Goal: Check status: Check status

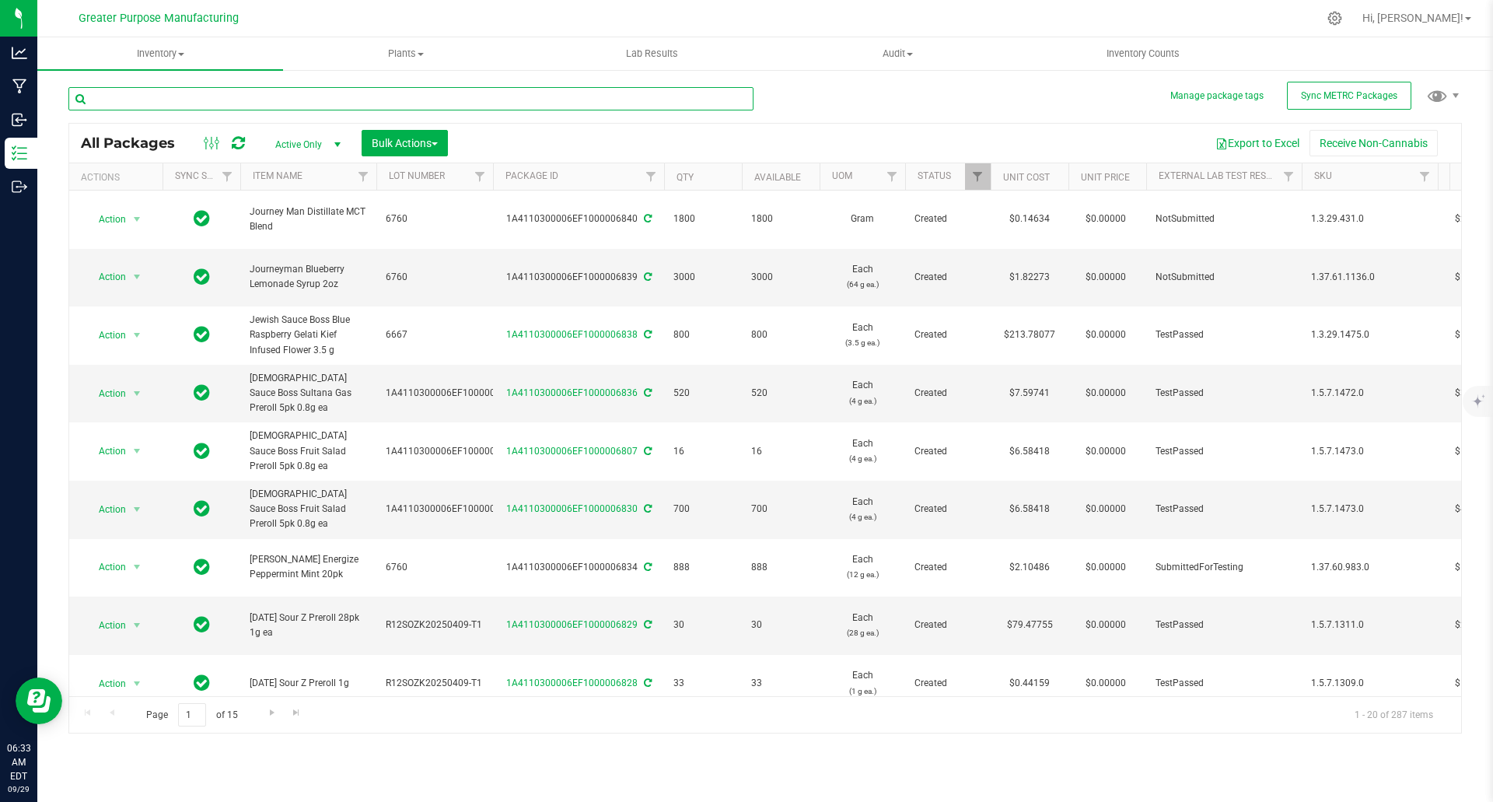
click at [299, 94] on input "text" at bounding box center [410, 98] width 685 height 23
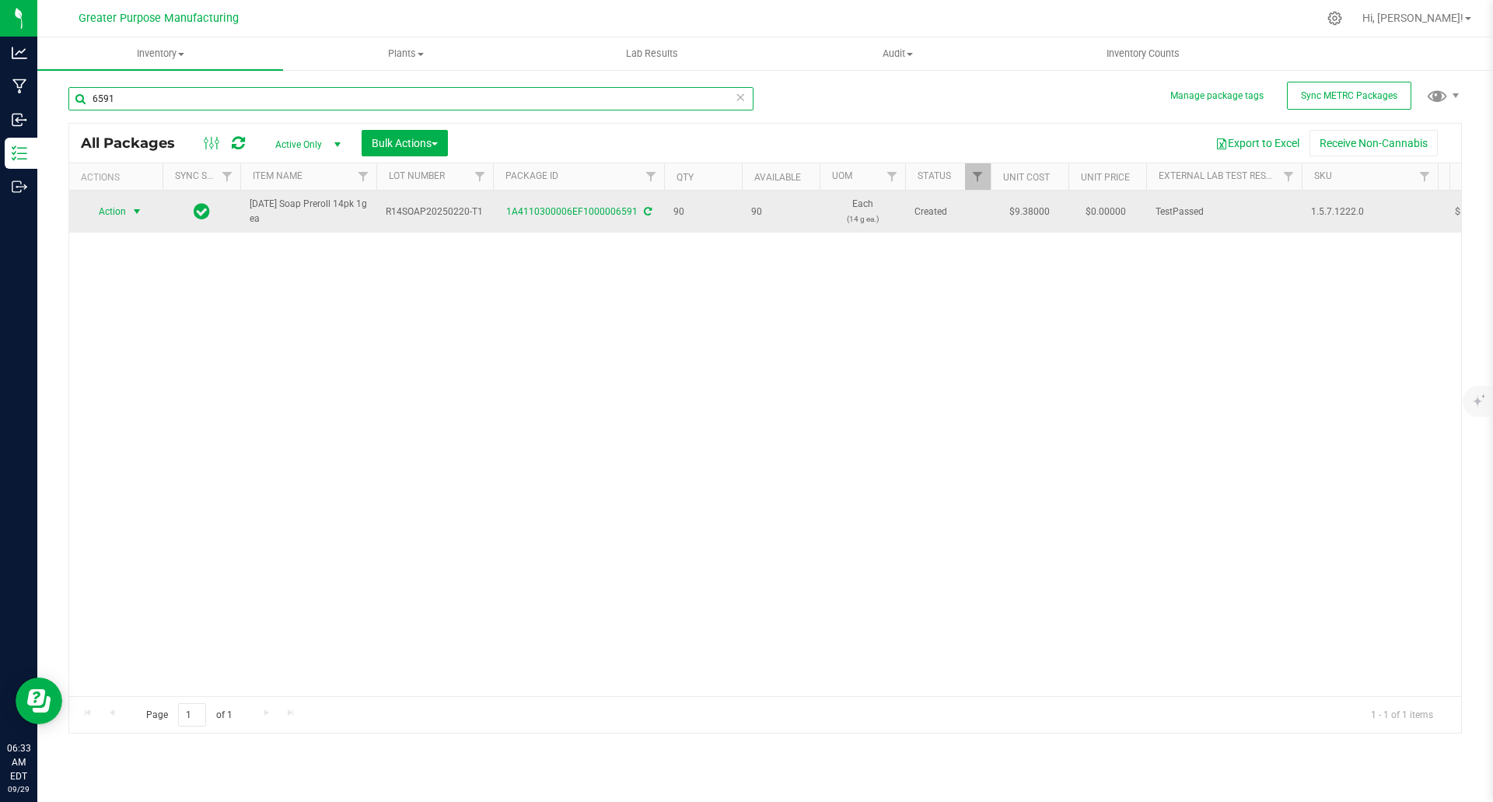
type input "6591"
click at [138, 209] on span "select" at bounding box center [137, 211] width 12 height 12
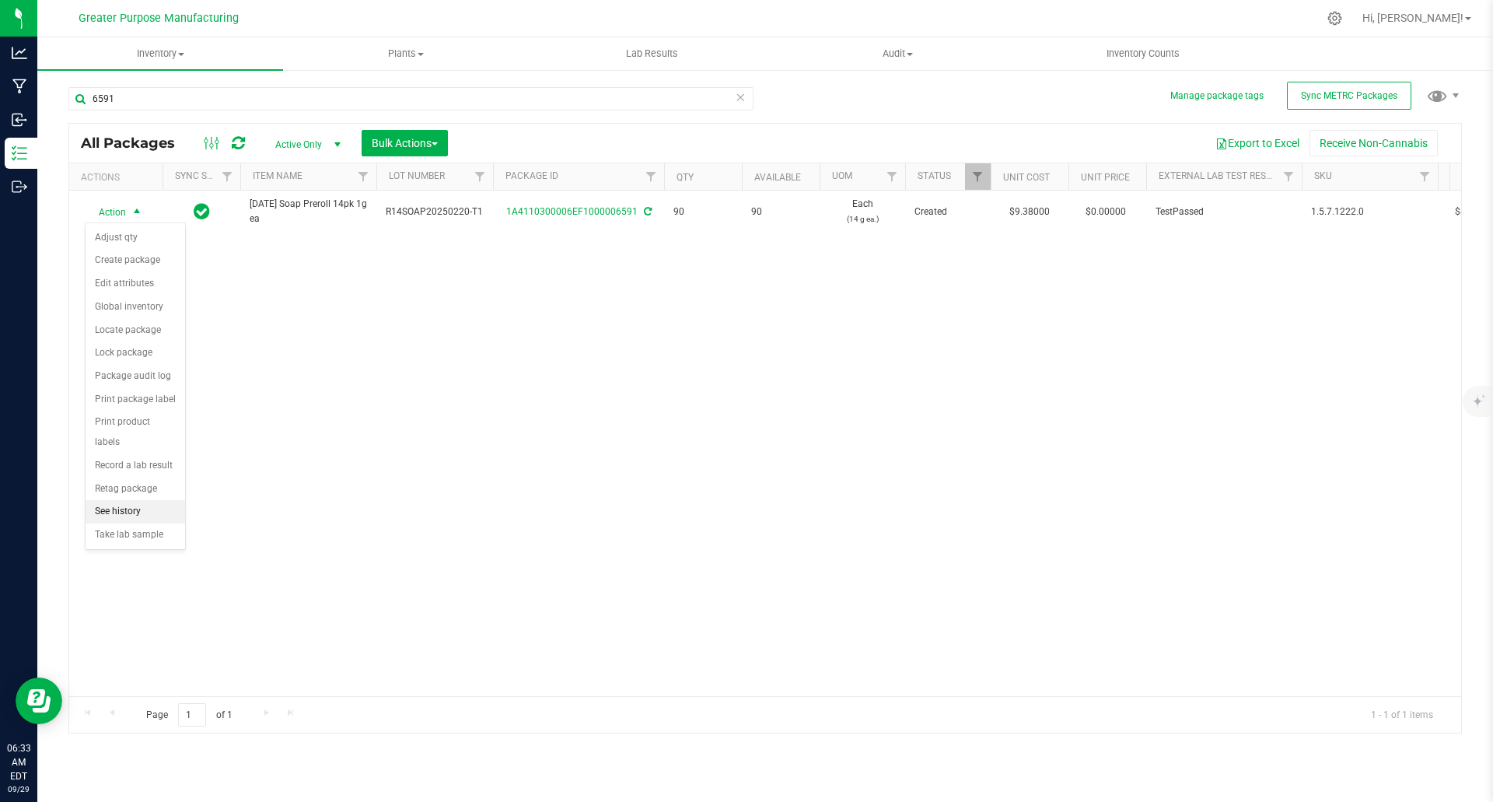
click at [148, 500] on li "See history" at bounding box center [136, 511] width 100 height 23
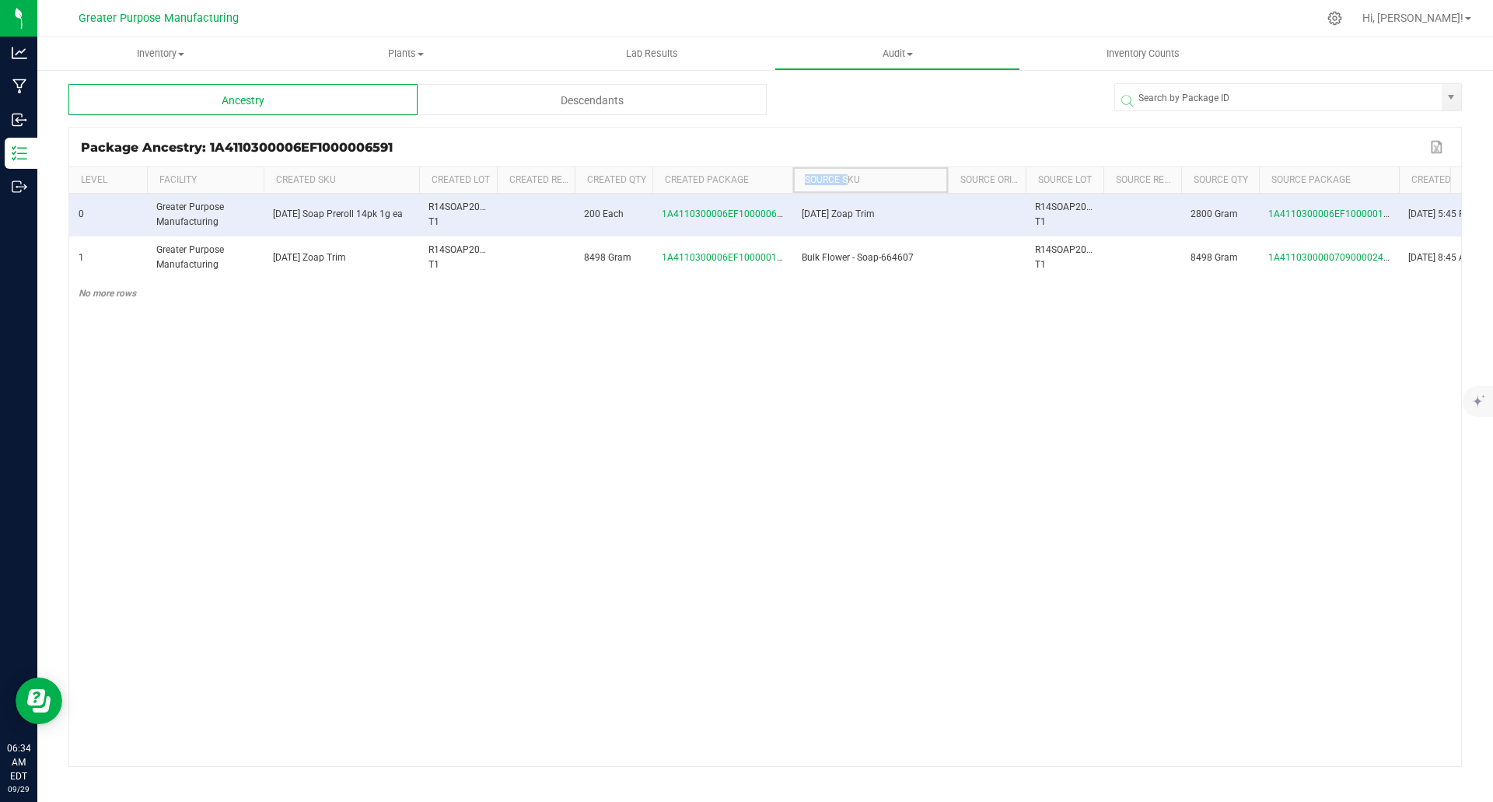
drag, startPoint x: 792, startPoint y: 181, endPoint x: 848, endPoint y: 171, distance: 56.9
click at [848, 171] on th "Source SKU" at bounding box center [869, 180] width 155 height 26
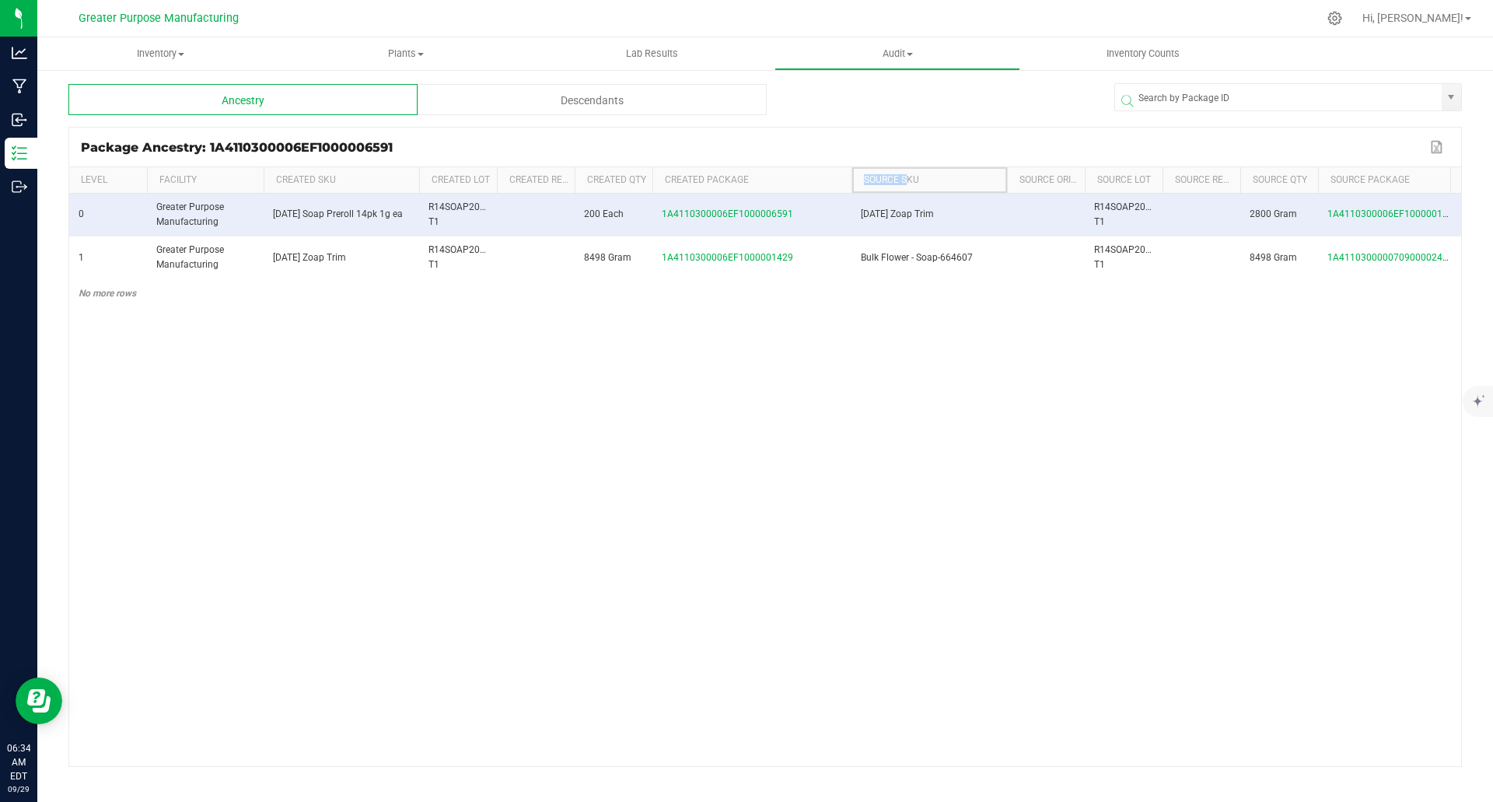
click at [849, 180] on span at bounding box center [849, 294] width 5 height 255
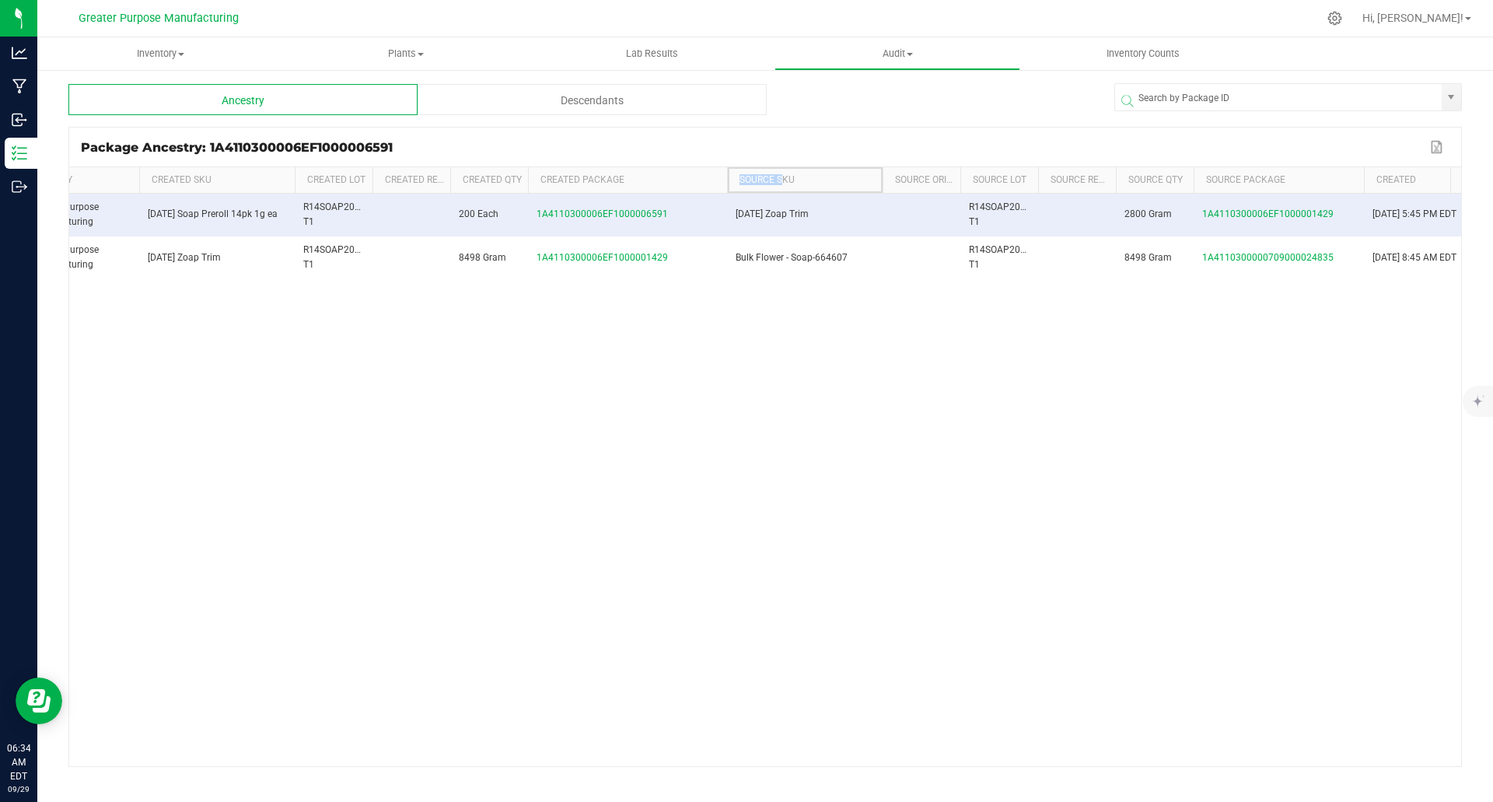
click at [1361, 184] on span at bounding box center [1361, 294] width 5 height 255
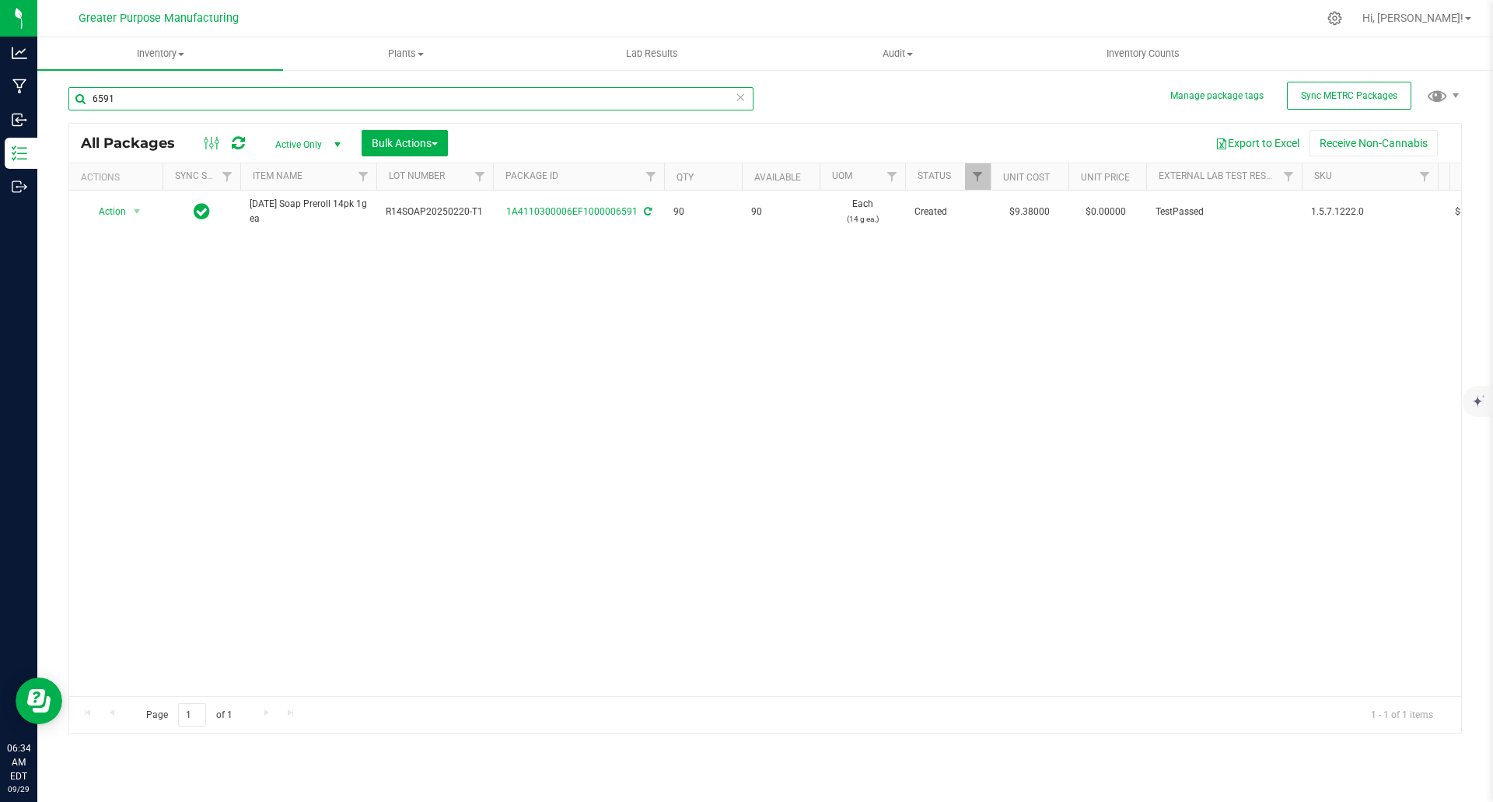
click at [158, 94] on input "6591" at bounding box center [410, 98] width 685 height 23
type input "6525"
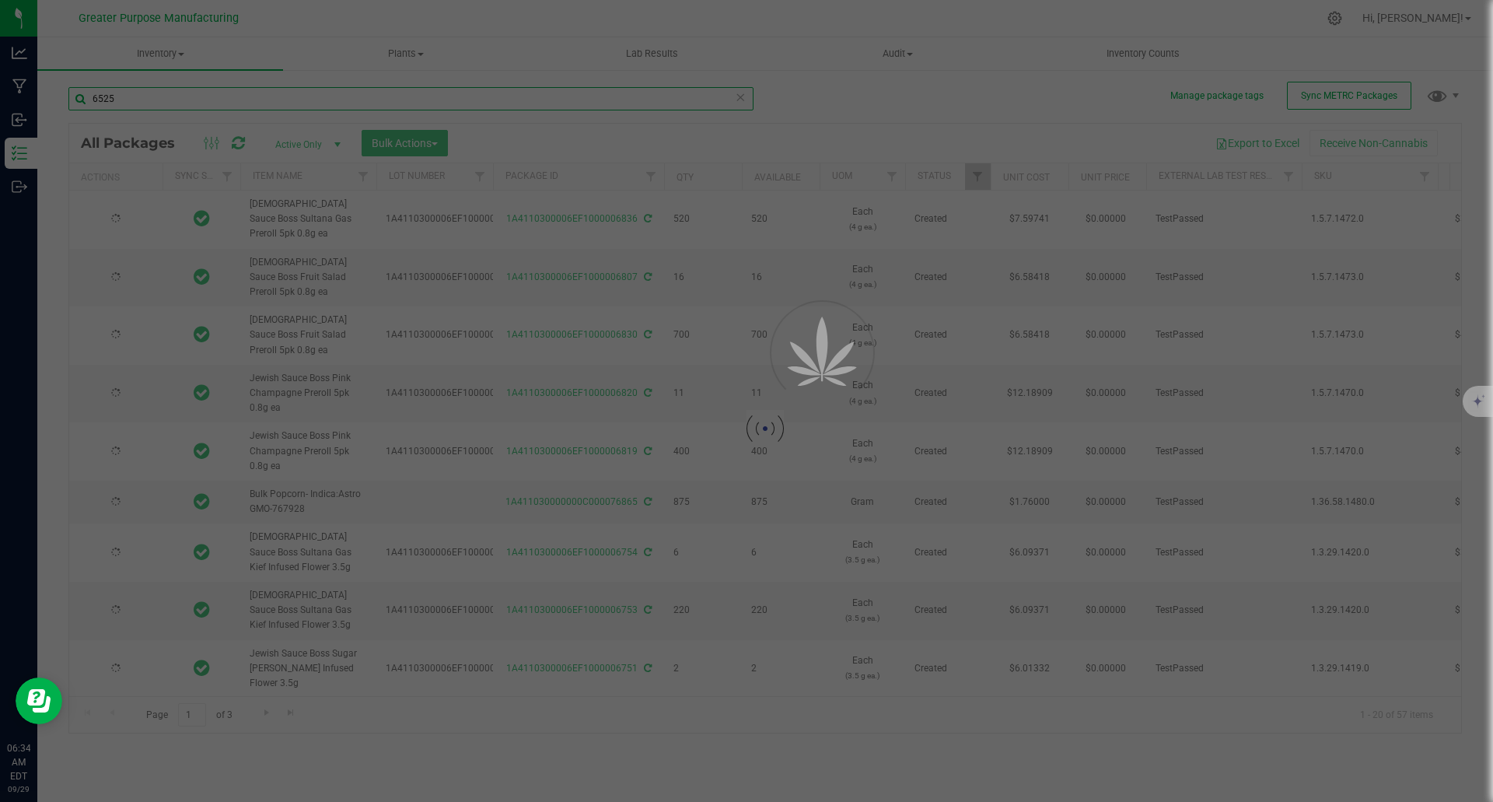
type input "[DATE]"
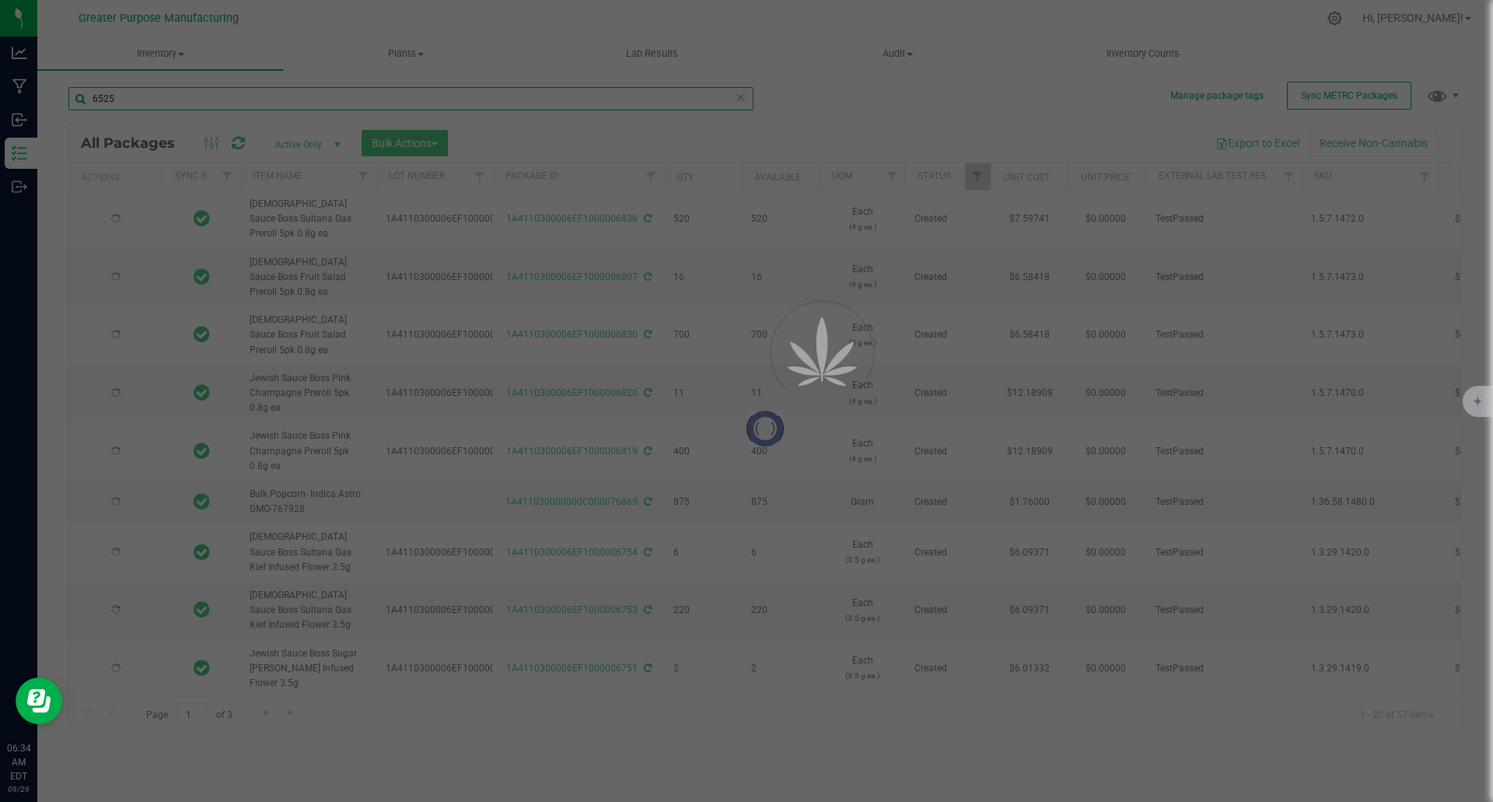
type input "[DATE]"
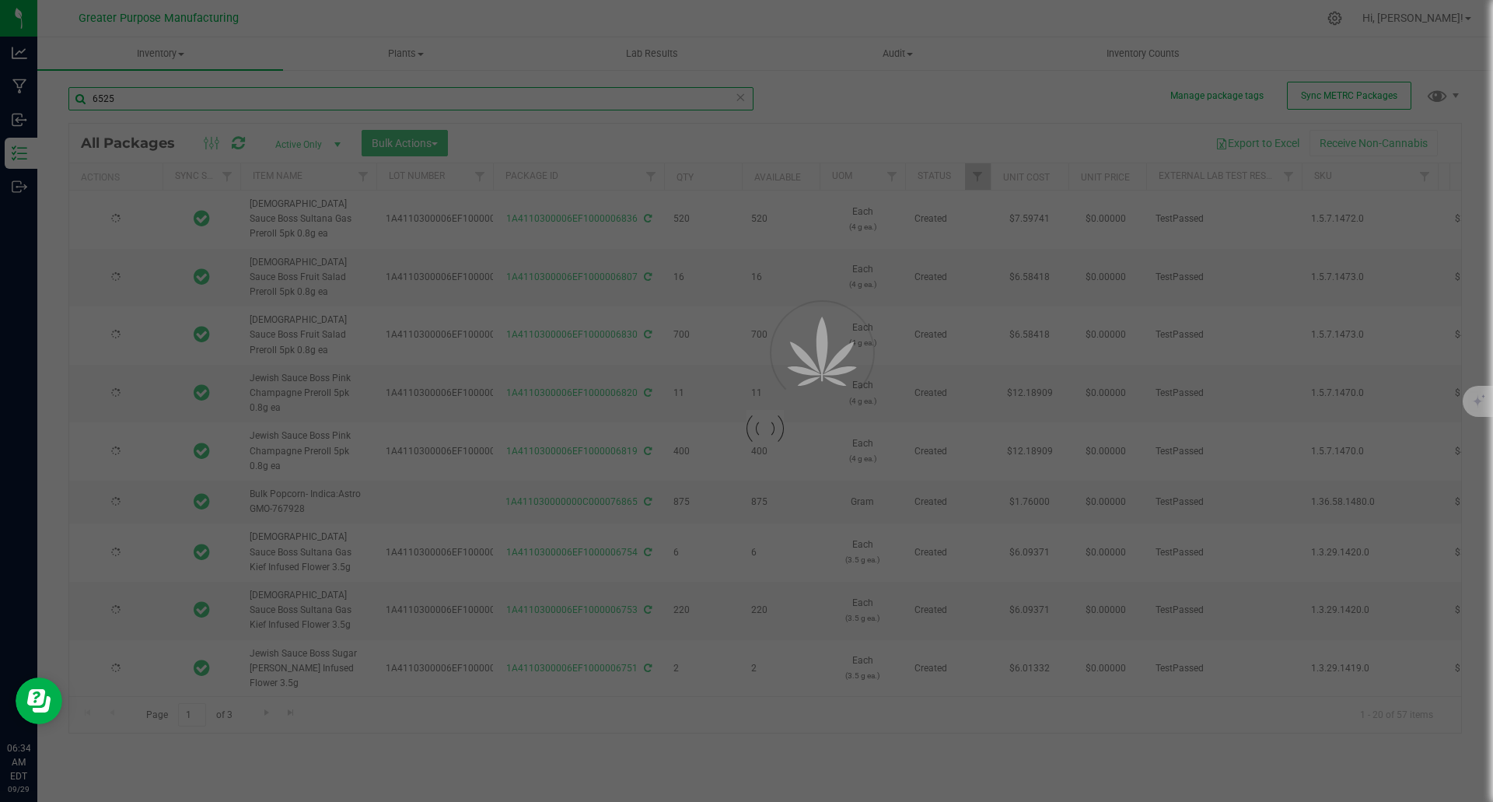
type input "[DATE]"
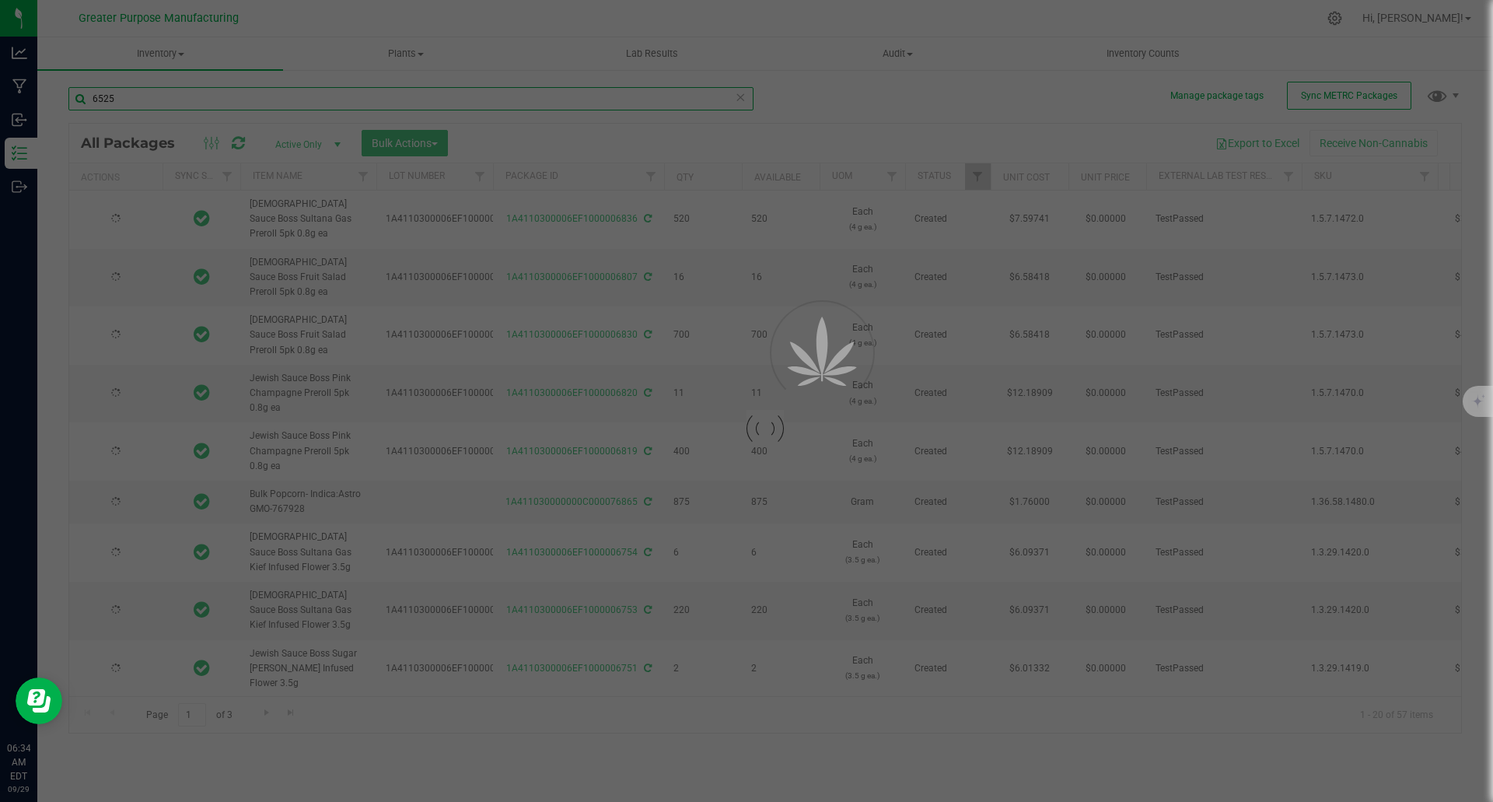
type input "[DATE]"
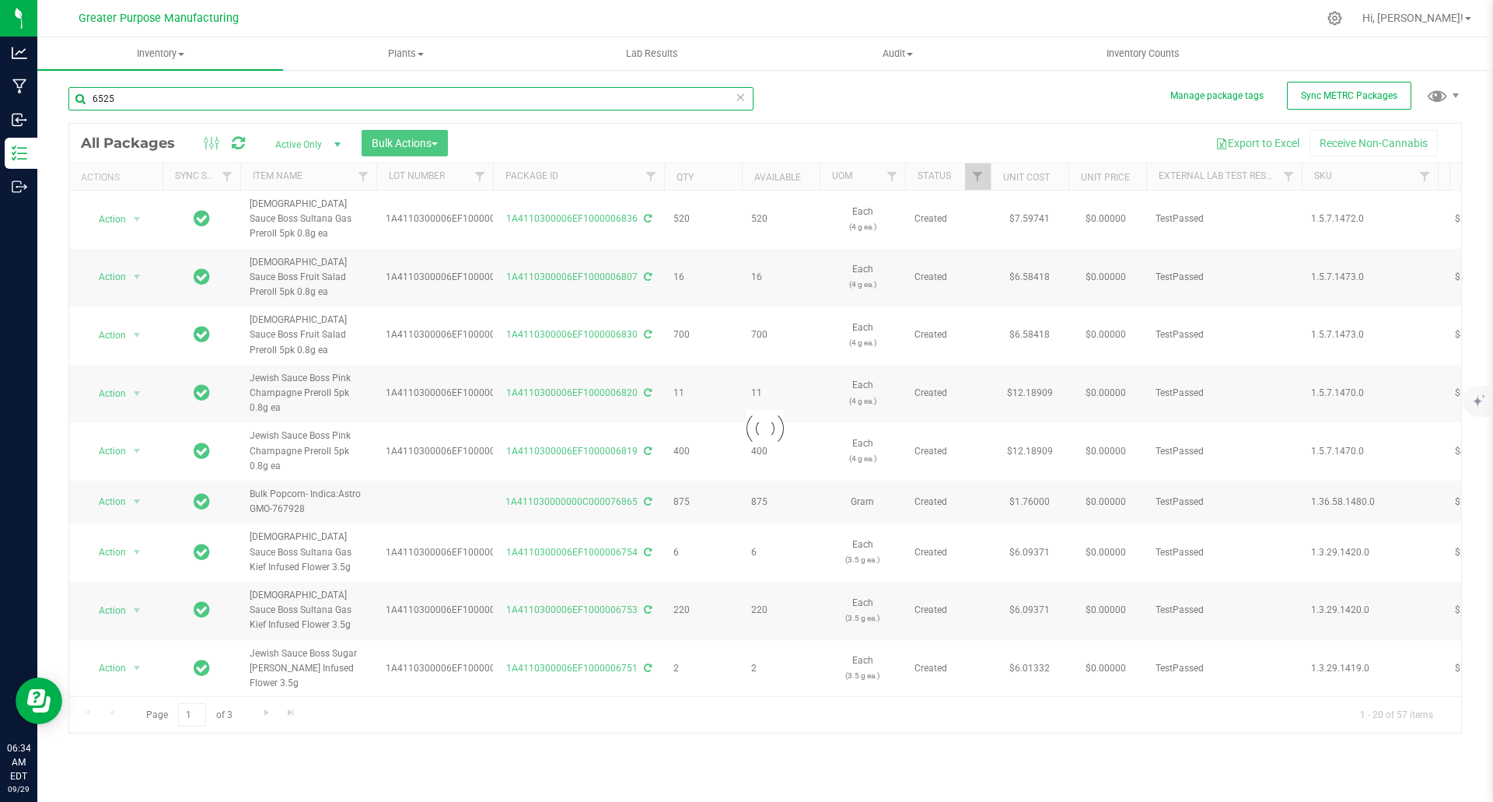
type input "[DATE]"
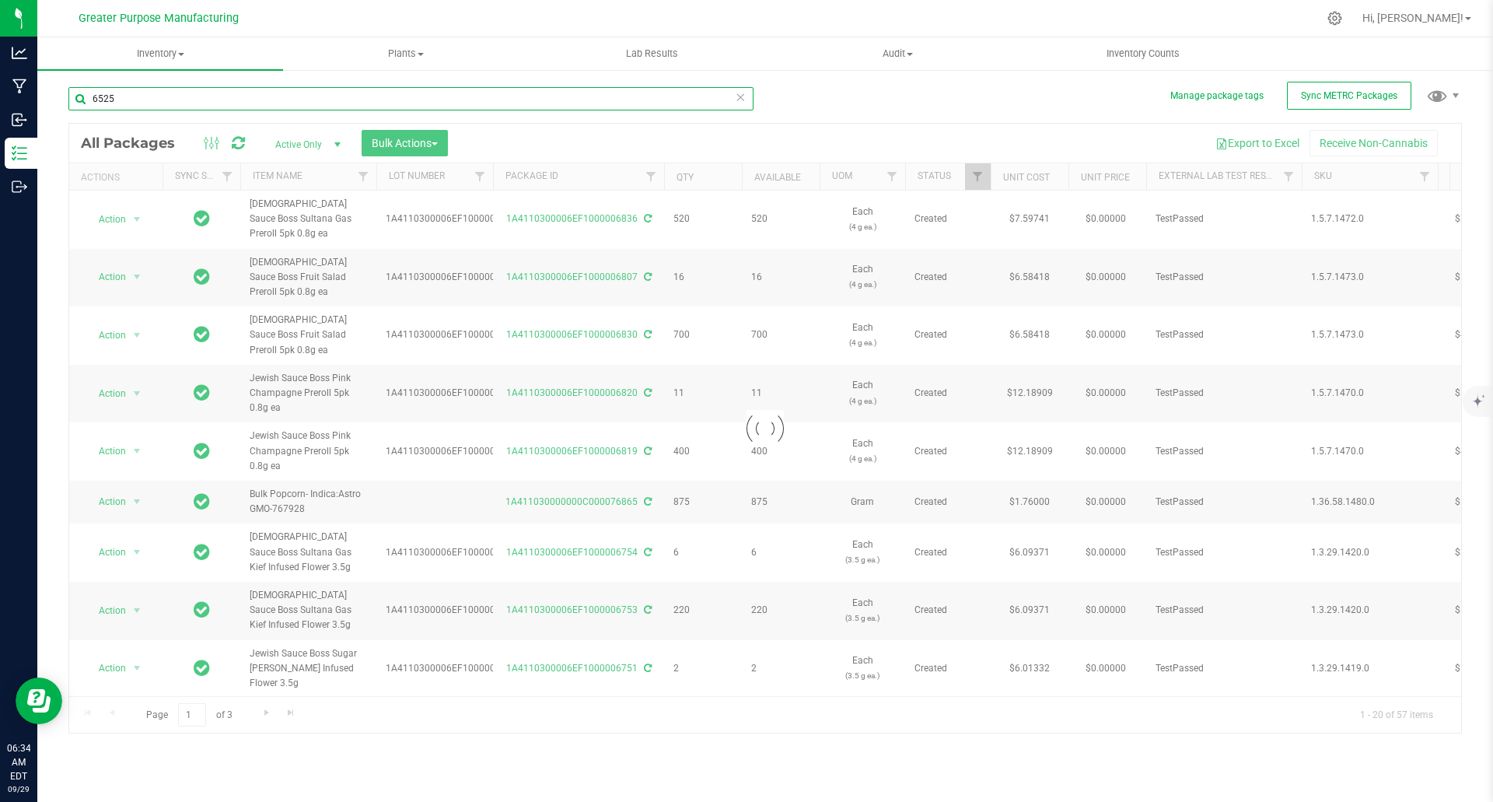
type input "[DATE]"
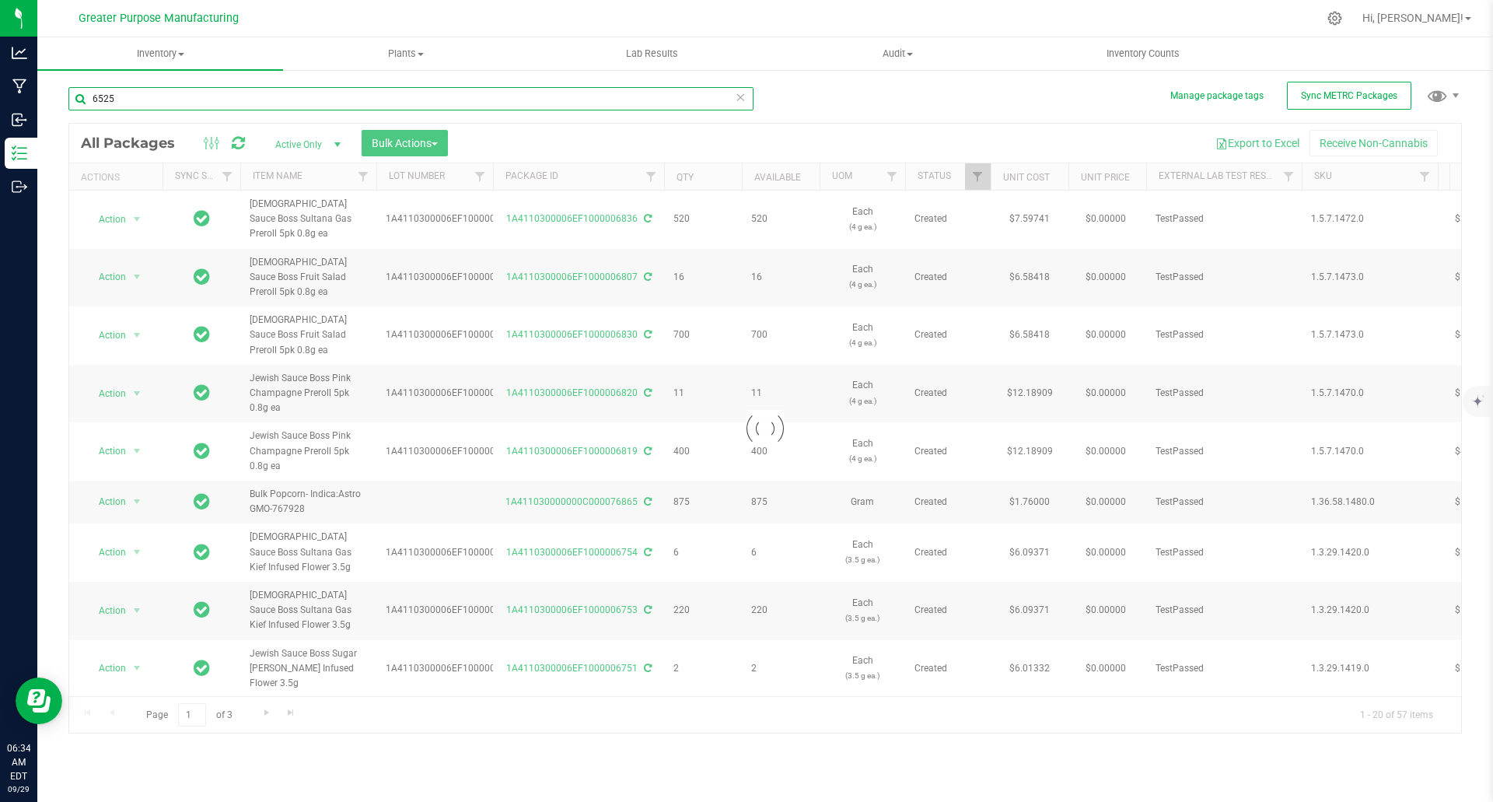
type input "[DATE]"
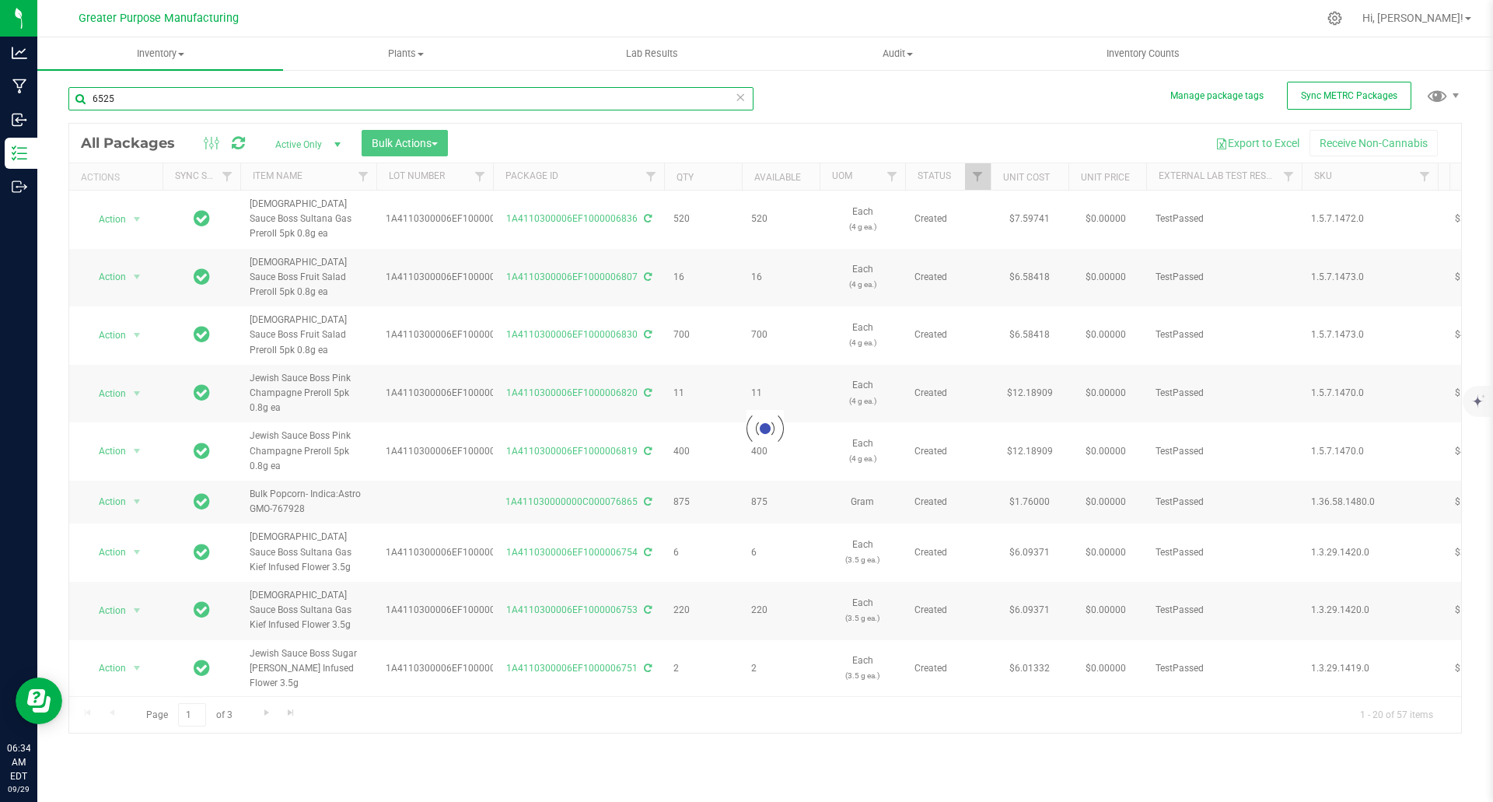
type input "[DATE]"
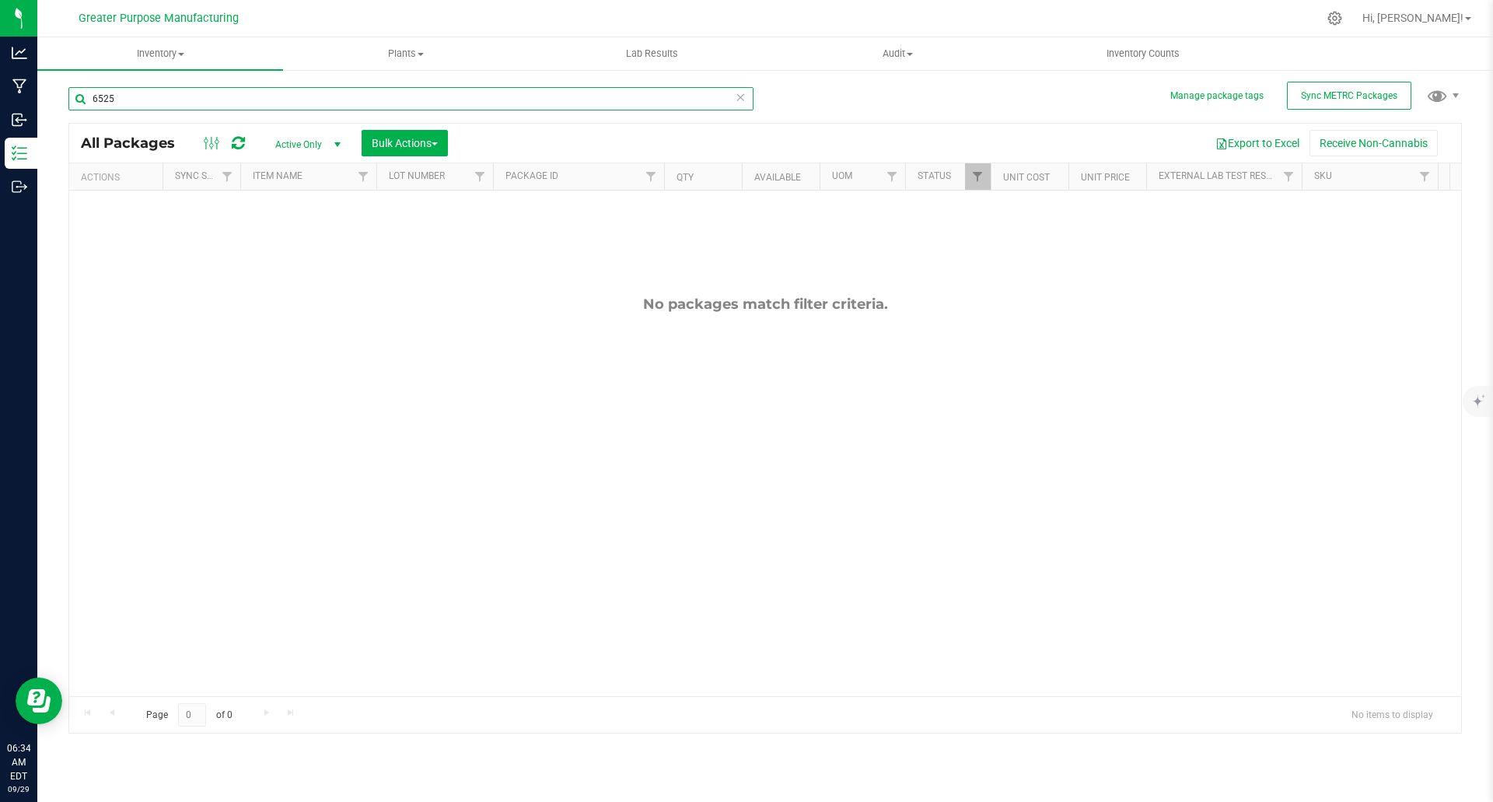
type input "6525"
click at [338, 143] on span "select" at bounding box center [337, 144] width 12 height 12
click at [286, 240] on li "All" at bounding box center [304, 238] width 84 height 23
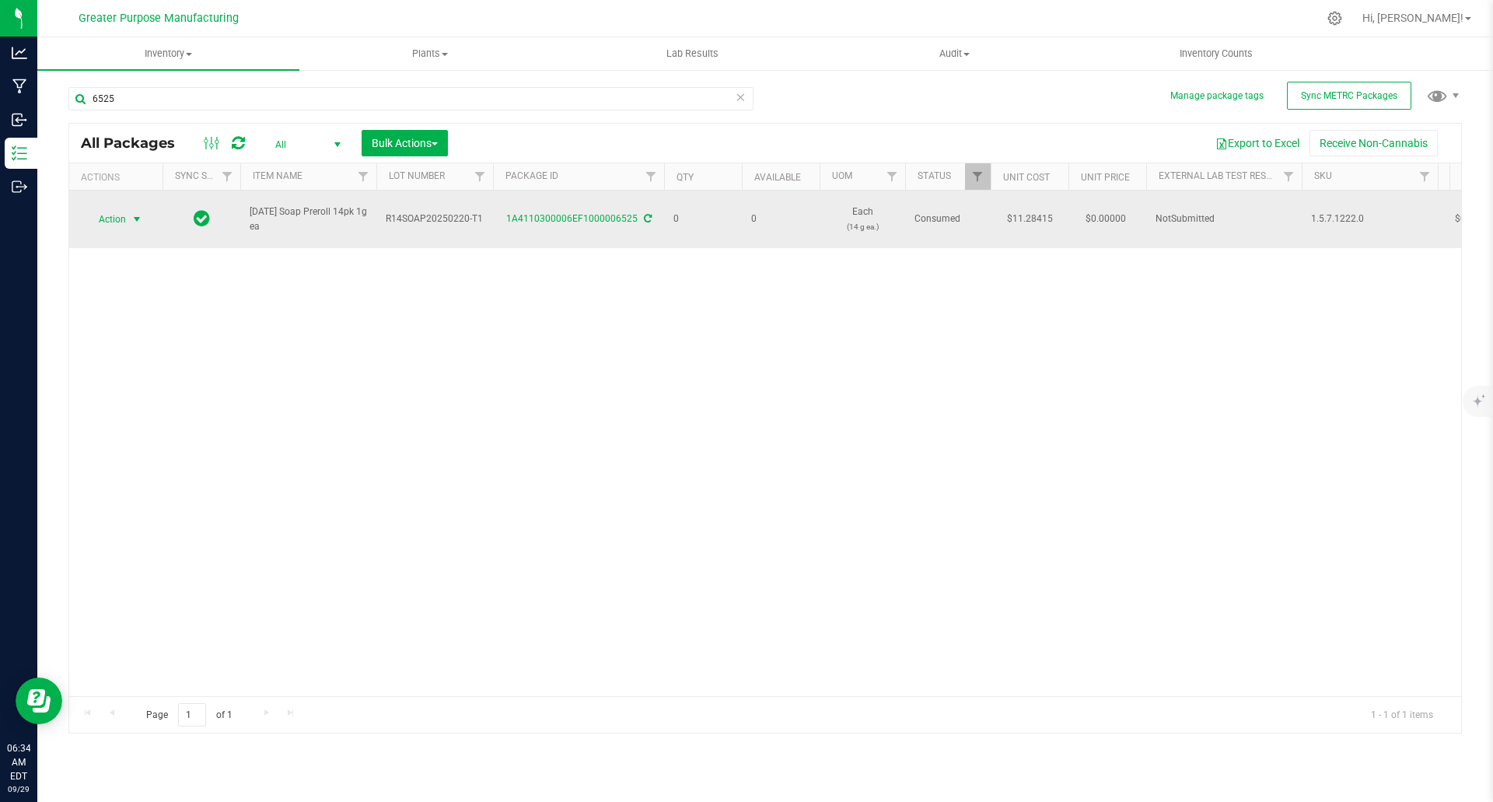
click at [141, 213] on span "select" at bounding box center [137, 219] width 12 height 12
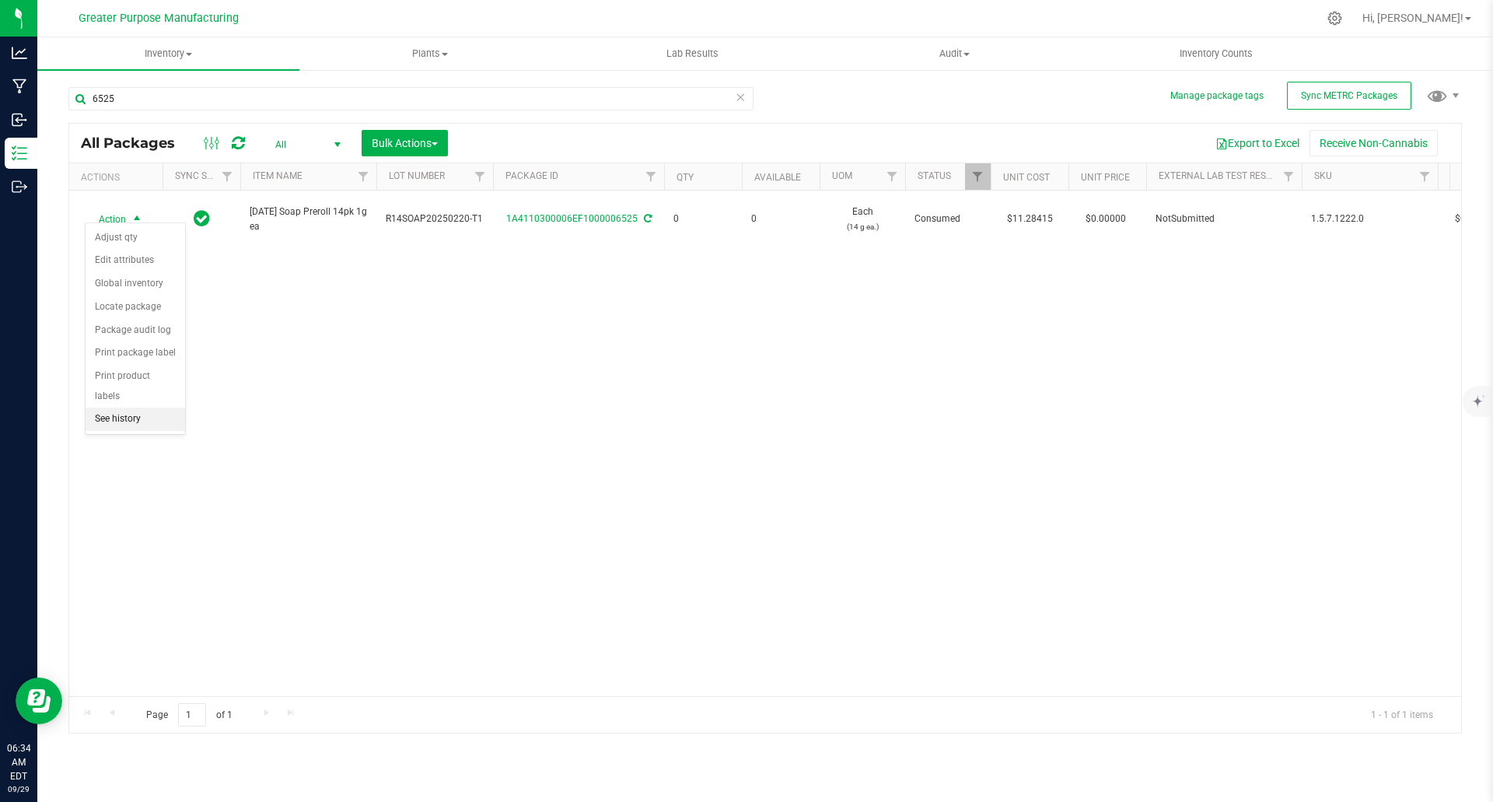
click at [142, 407] on li "See history" at bounding box center [136, 418] width 100 height 23
